Goal: Task Accomplishment & Management: Complete application form

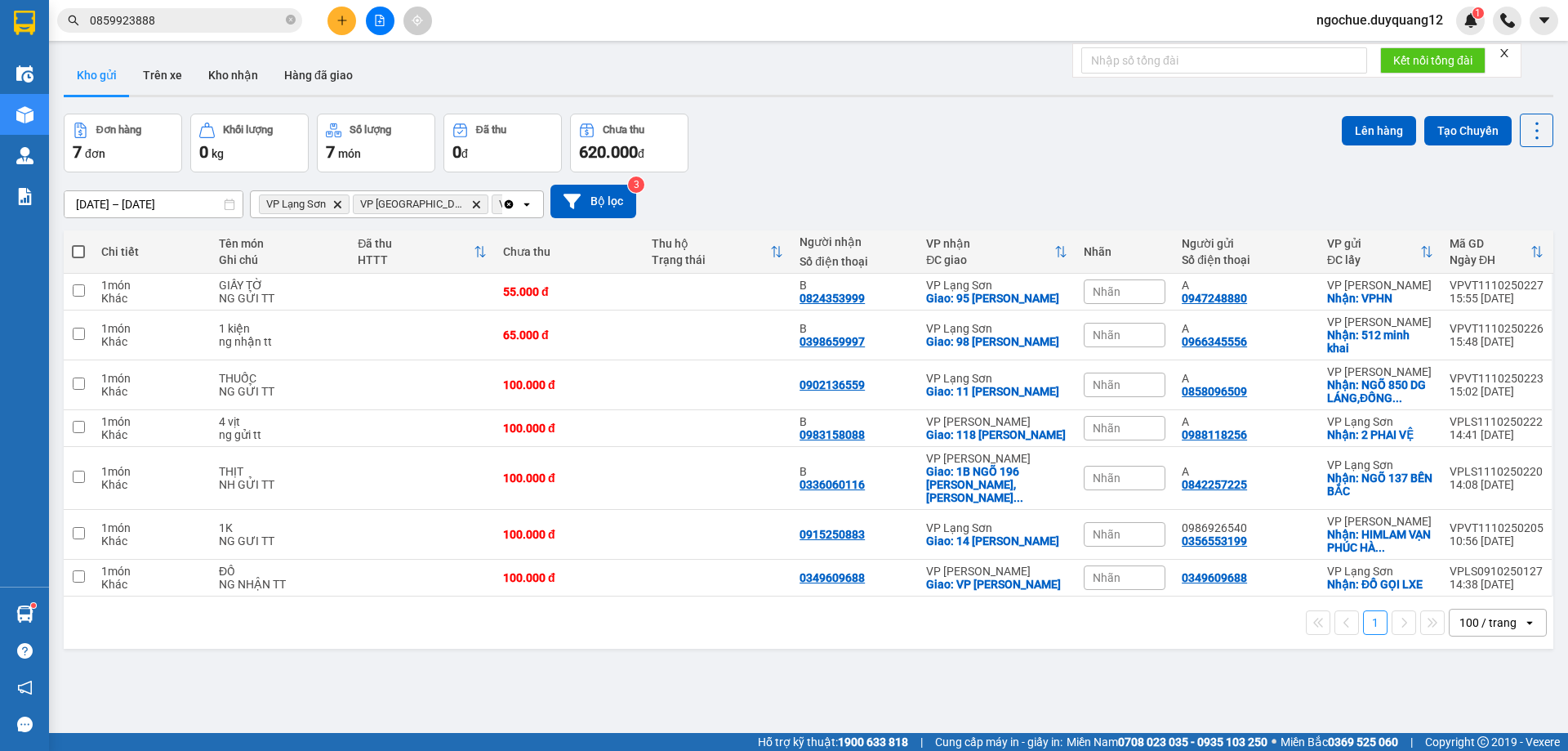
scroll to position [76, 0]
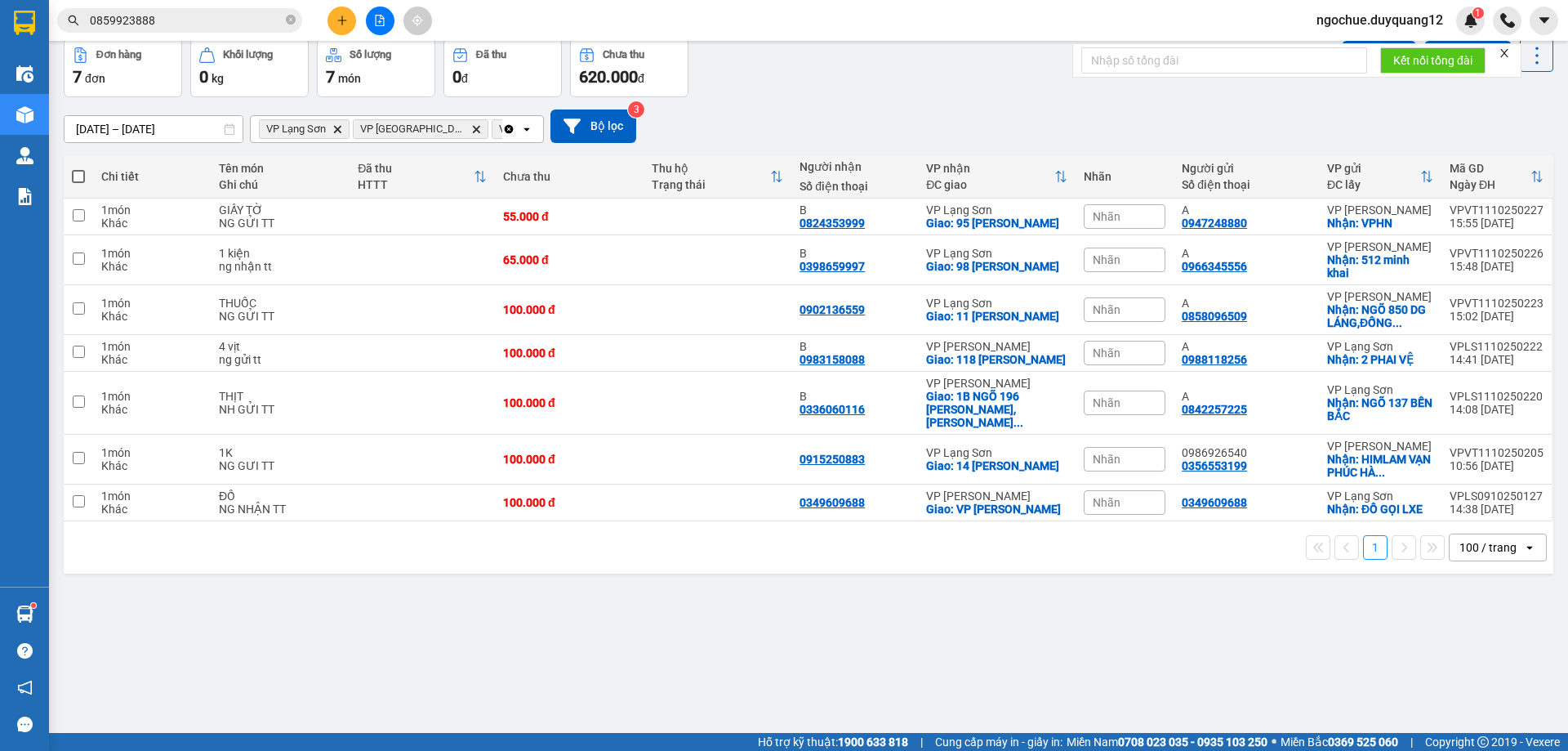
drag, startPoint x: 286, startPoint y: 22, endPoint x: 268, endPoint y: 23, distance: 18.0
click at [288, 20] on icon "close-circle" at bounding box center [291, 20] width 10 height 10
paste input "0982156985"
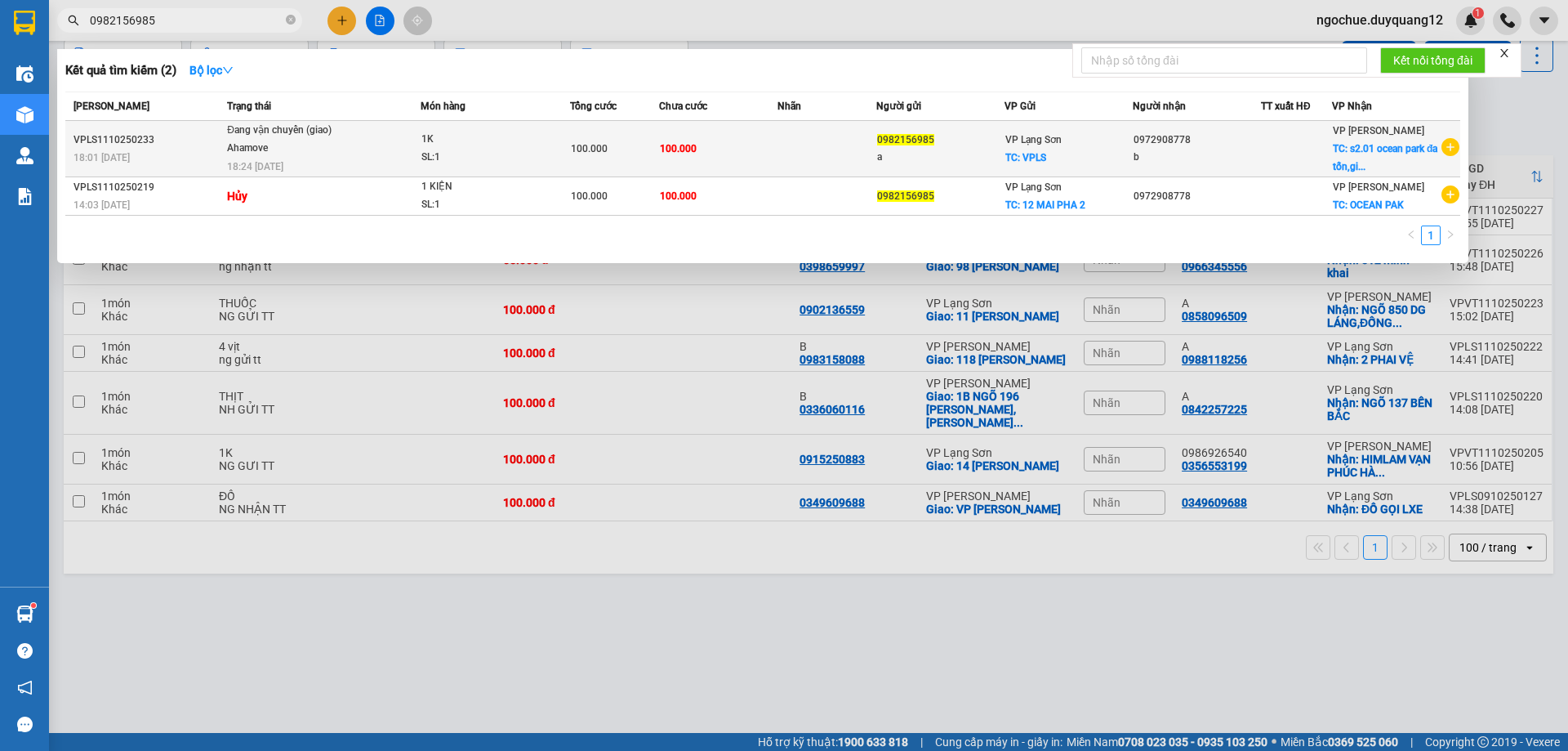
type input "0982156985"
click at [752, 150] on td "100.000" at bounding box center [718, 148] width 118 height 56
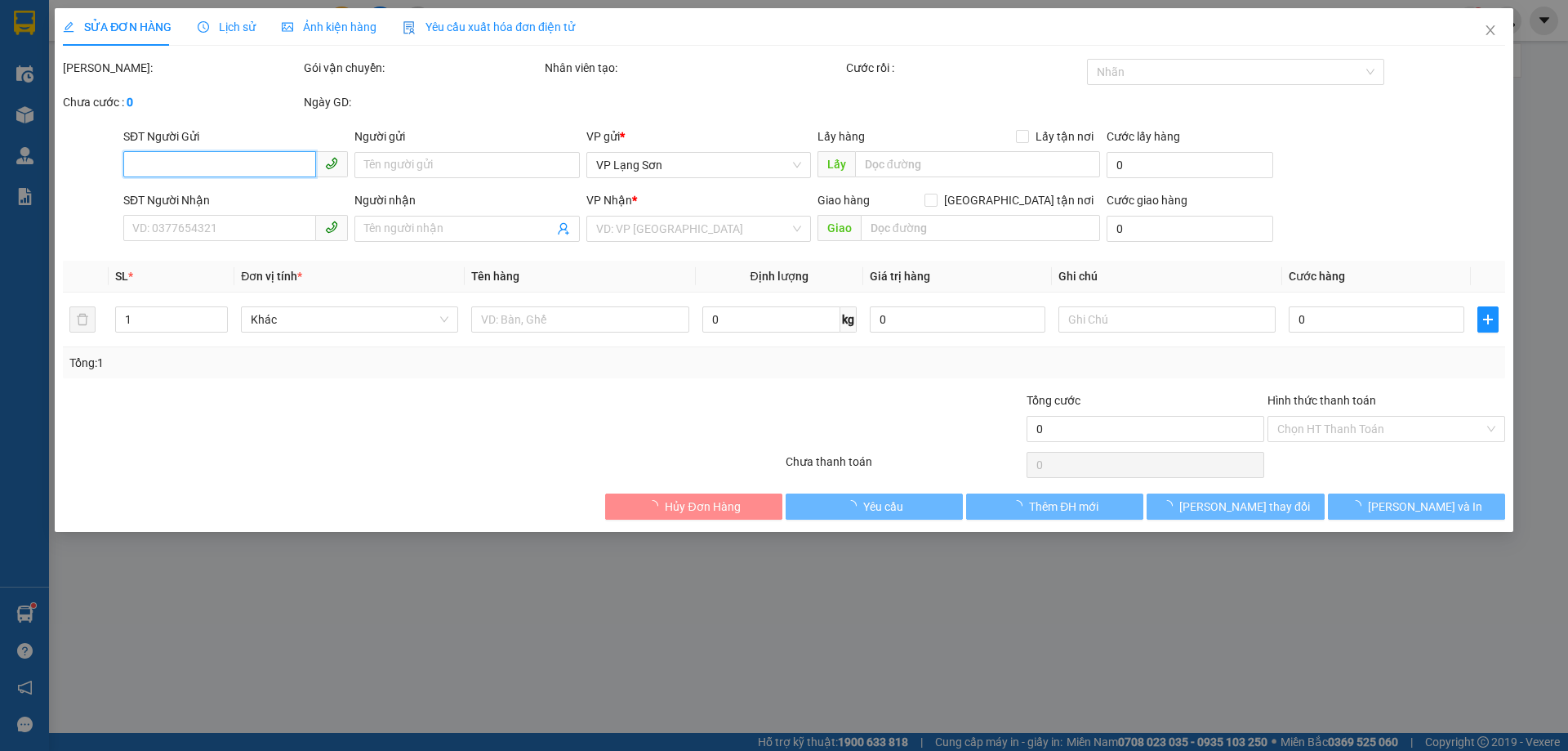
type input "0982156985"
type input "a"
checkbox input "true"
type input "VPLS"
type input "0972908778"
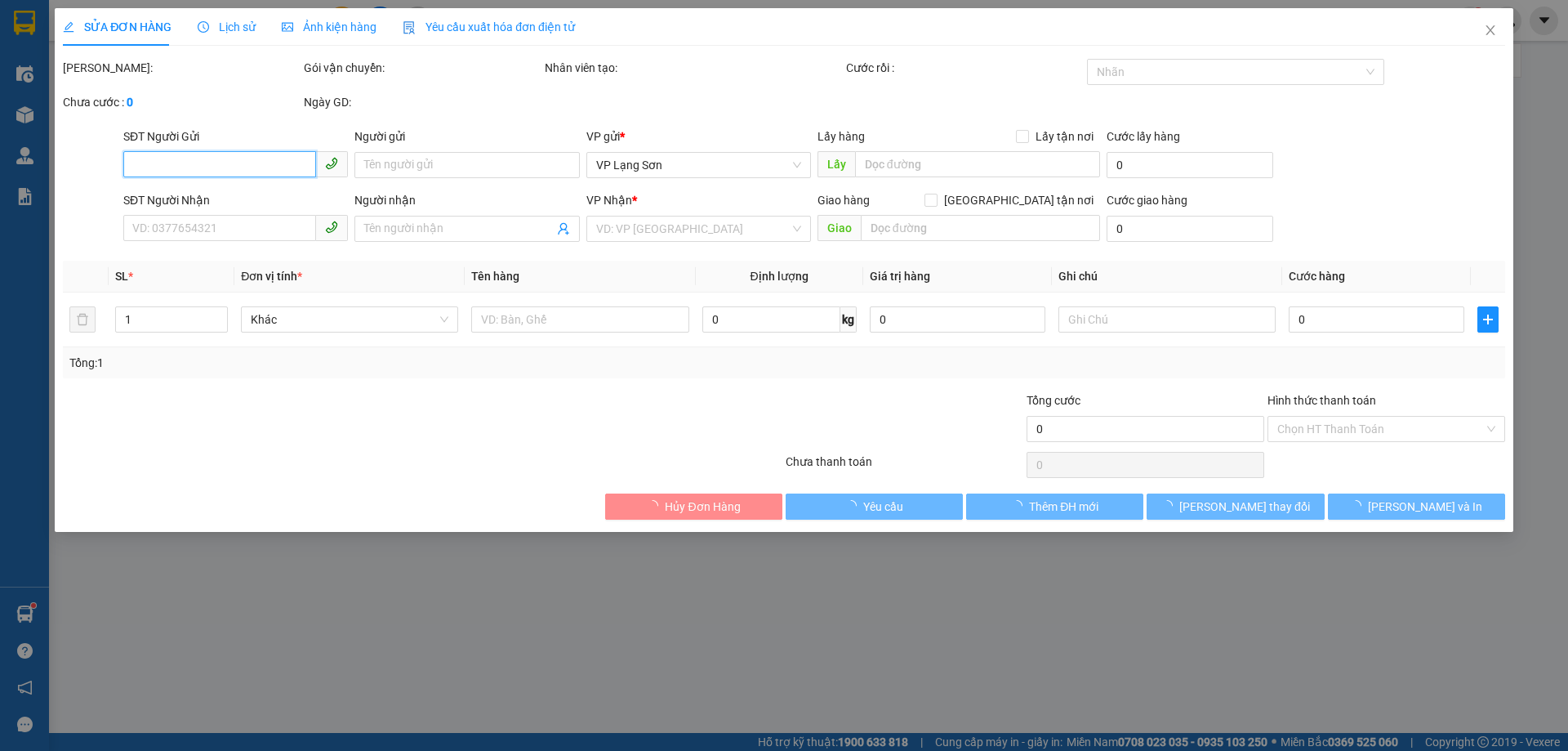
type input "b"
checkbox input "true"
type input "s2.01 ocean park đa tốn,[GEOGRAPHIC_DATA],[GEOGRAPHIC_DATA]"
type input "100.000"
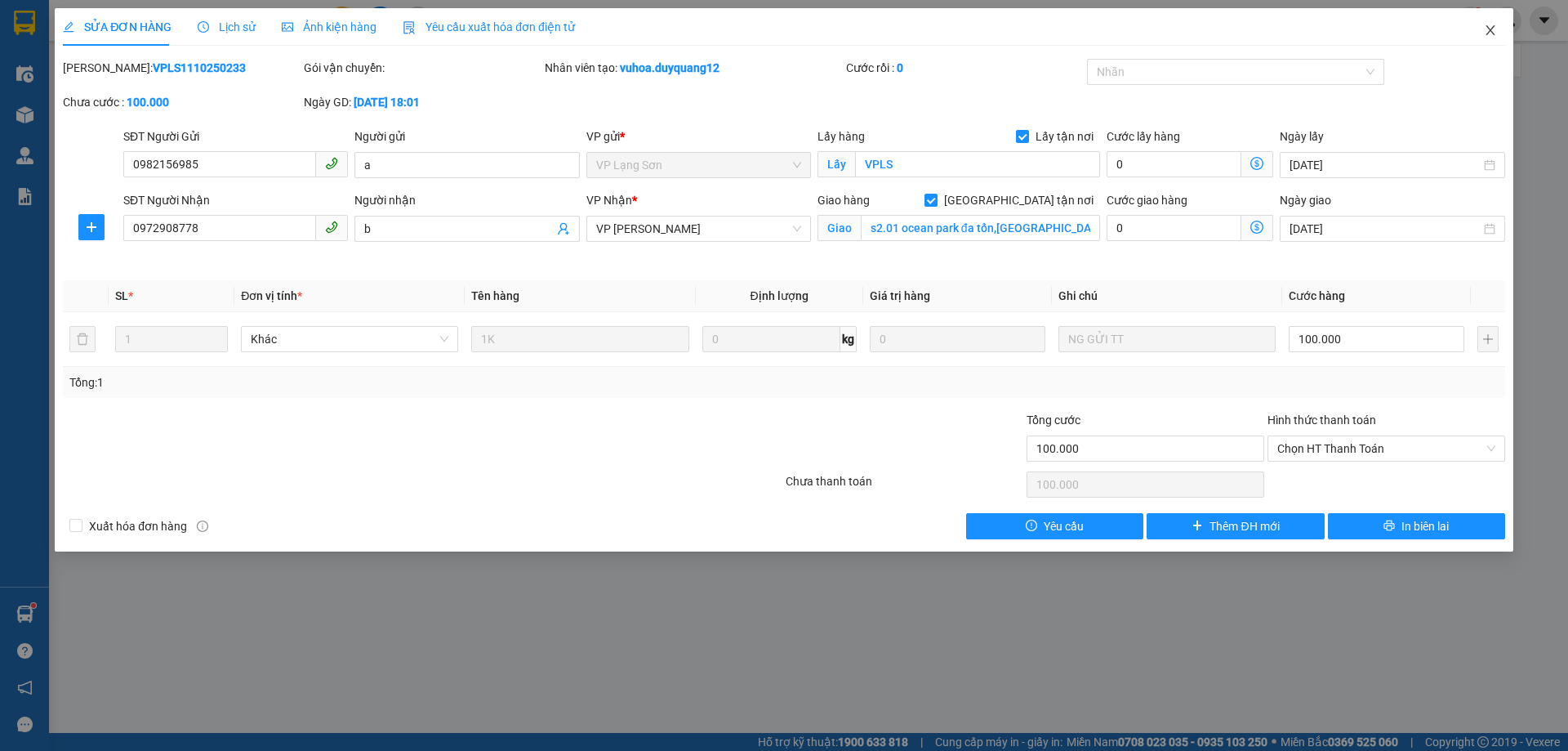
click at [1492, 31] on icon "close" at bounding box center [1490, 30] width 13 height 13
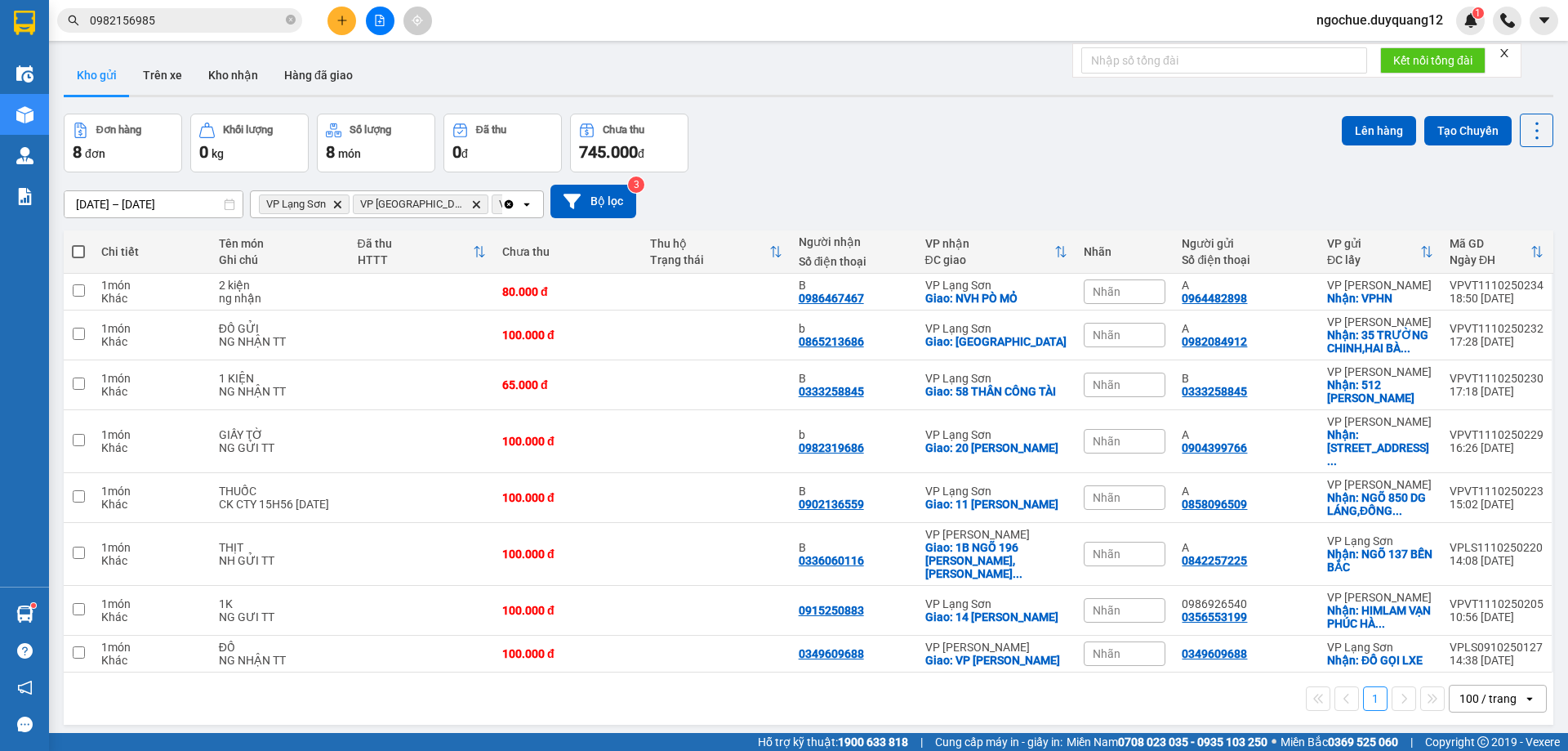
click at [227, 15] on input "0982156985" at bounding box center [186, 20] width 193 height 18
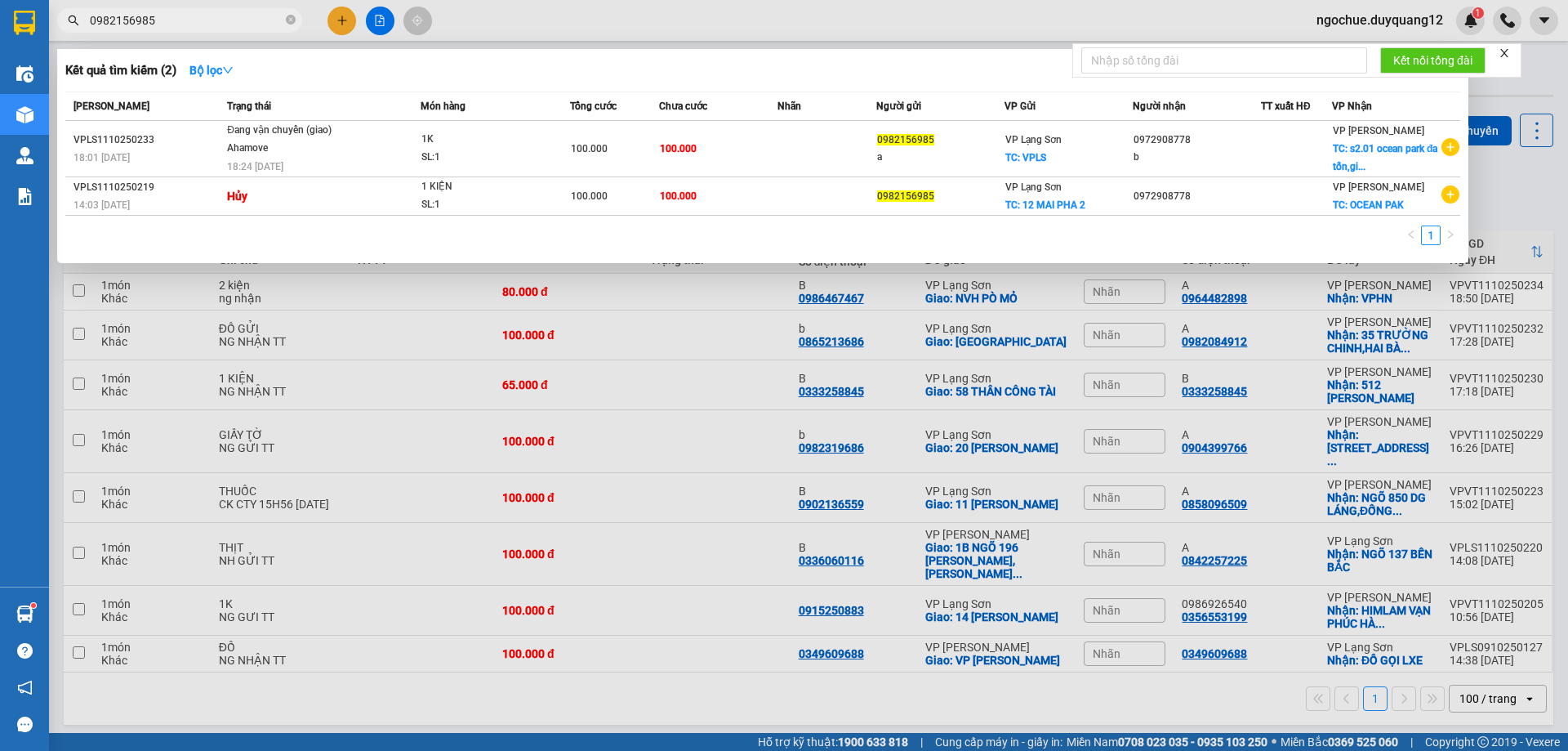
click at [798, 24] on div at bounding box center [784, 375] width 1568 height 751
